Goal: Information Seeking & Learning: Understand process/instructions

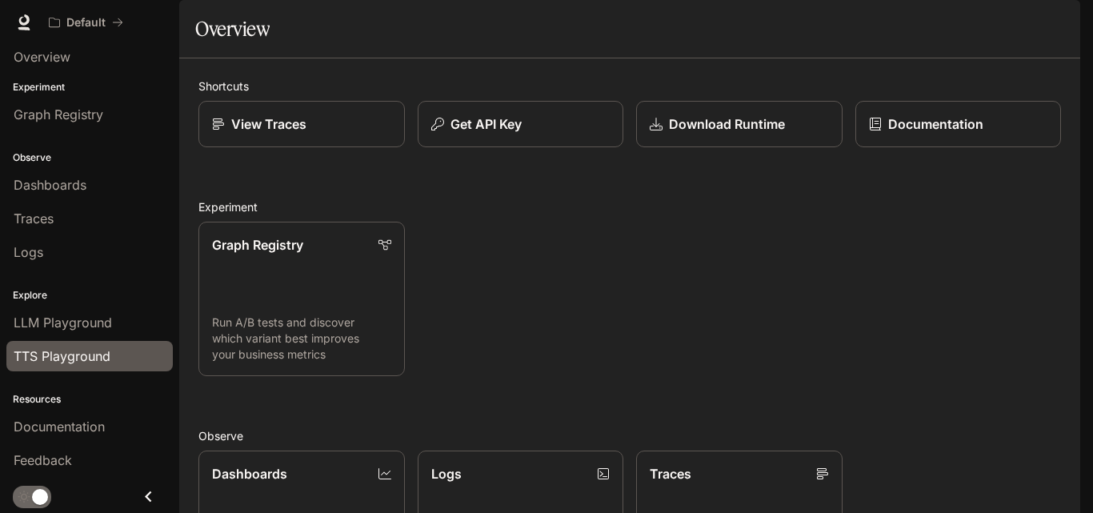
click at [74, 345] on link "TTS Playground" at bounding box center [89, 356] width 166 height 30
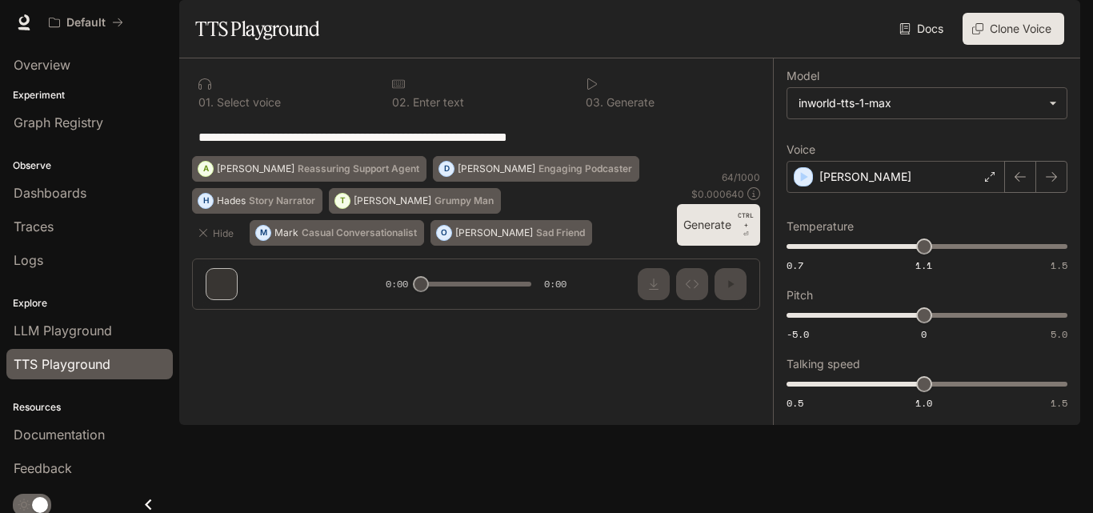
click at [230, 323] on div "**********" at bounding box center [476, 190] width 594 height 264
click at [70, 327] on span "LLM Playground" at bounding box center [63, 330] width 98 height 19
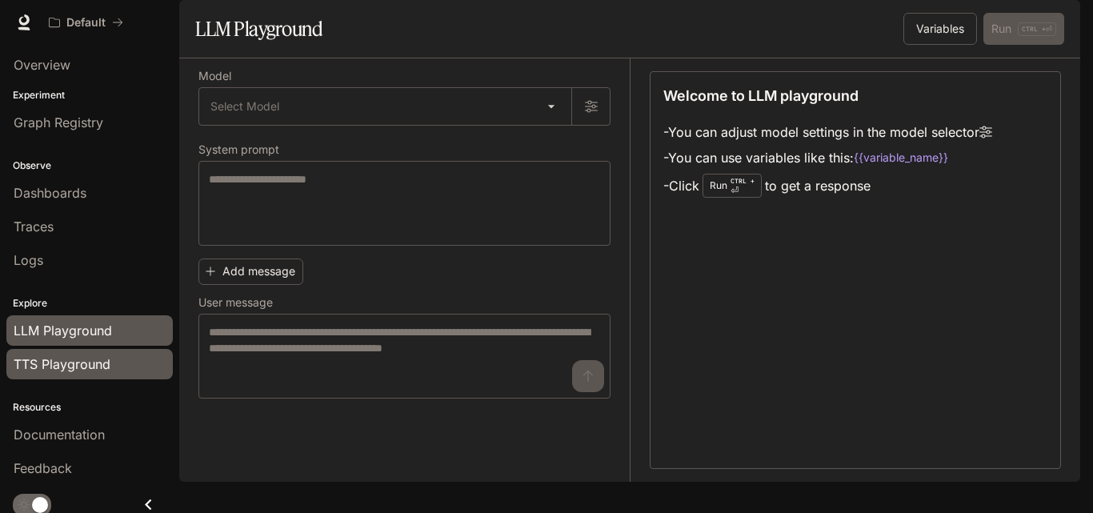
click at [87, 365] on span "TTS Playground" at bounding box center [62, 364] width 97 height 19
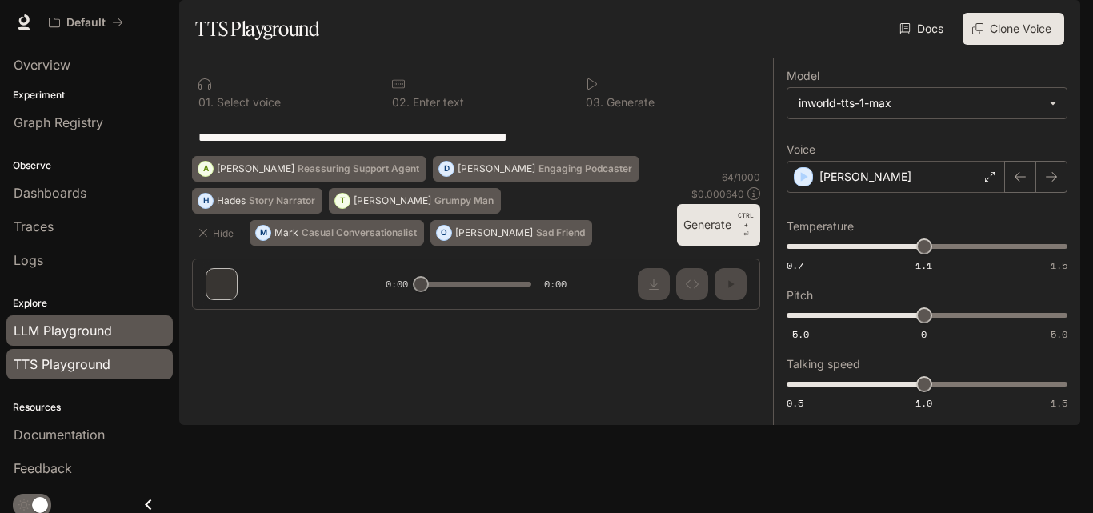
click at [70, 335] on span "LLM Playground" at bounding box center [63, 330] width 98 height 19
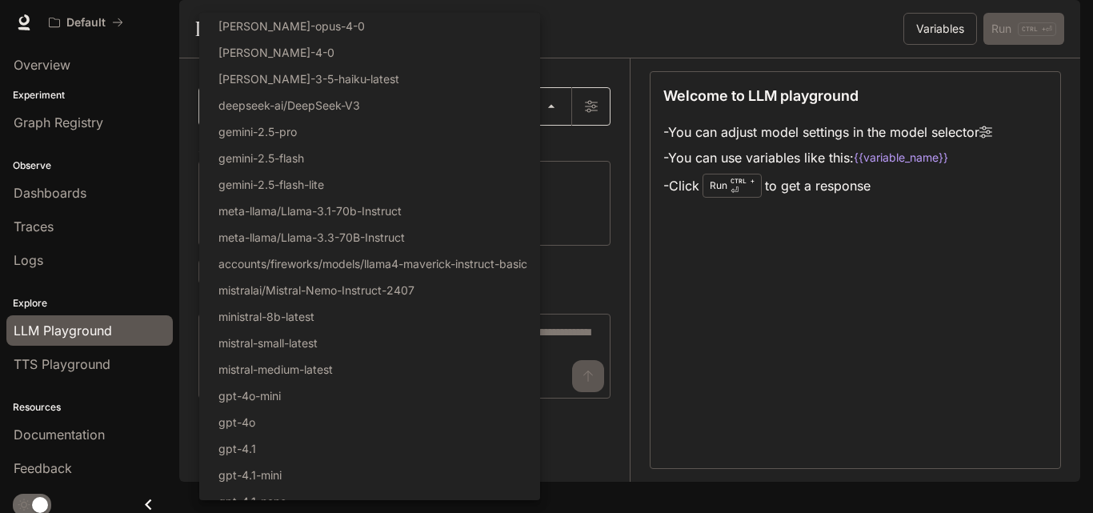
click at [552, 144] on body "Skip to main content Default Documentation Documentation Portal Overview Experi…" at bounding box center [546, 256] width 1093 height 513
click at [617, 152] on div at bounding box center [546, 256] width 1093 height 513
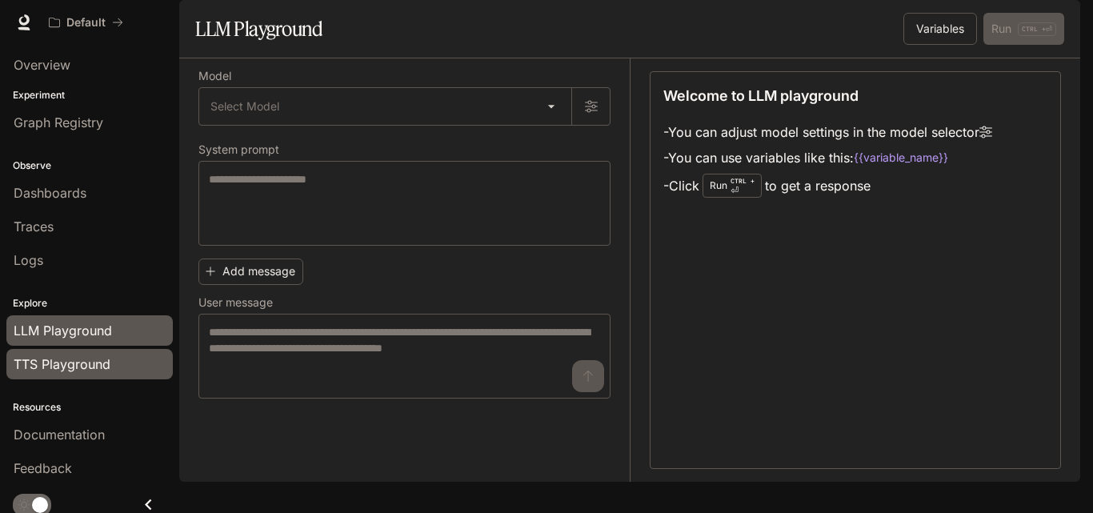
click at [94, 353] on link "TTS Playground" at bounding box center [89, 364] width 166 height 30
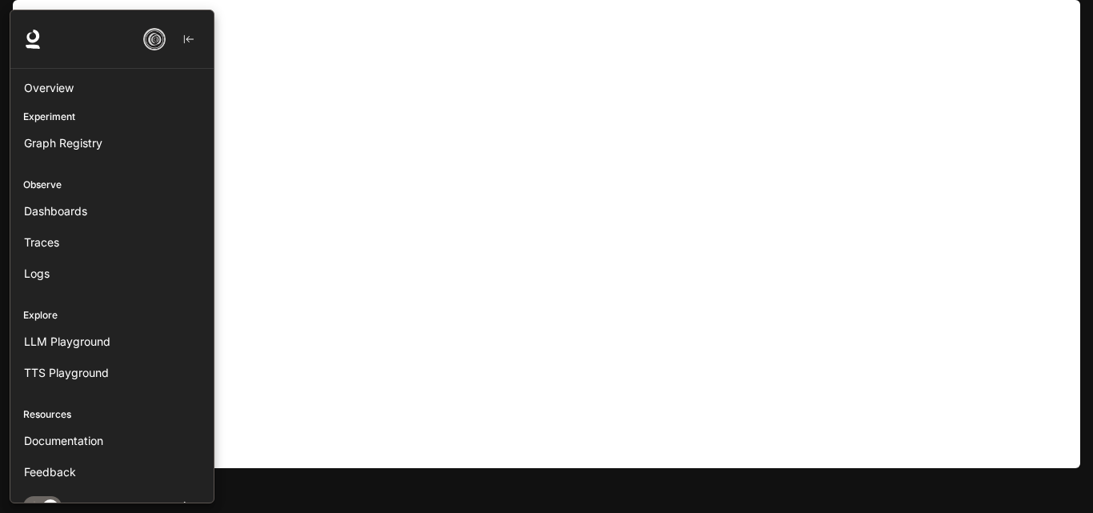
scroll to position [21, 0]
